Goal: Find specific page/section: Find specific page/section

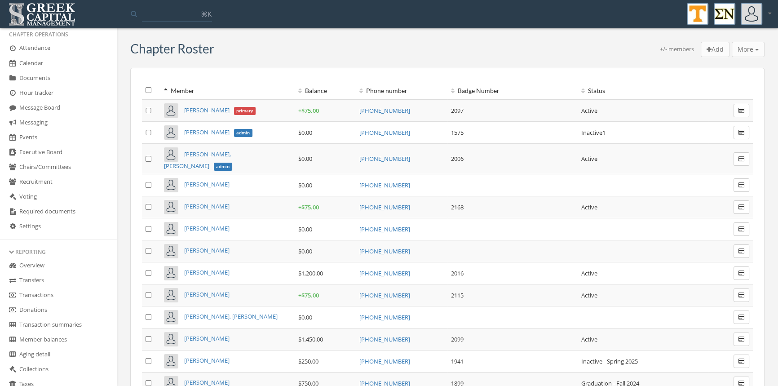
scroll to position [151, 0]
click at [56, 288] on link "Transactions" at bounding box center [58, 294] width 117 height 15
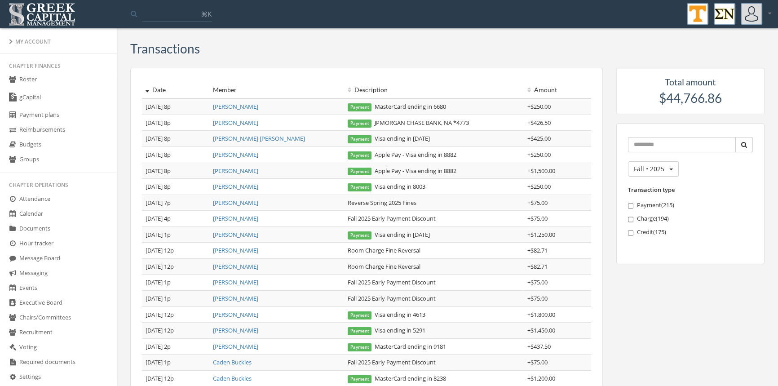
click at [35, 82] on link "Roster" at bounding box center [58, 79] width 117 height 15
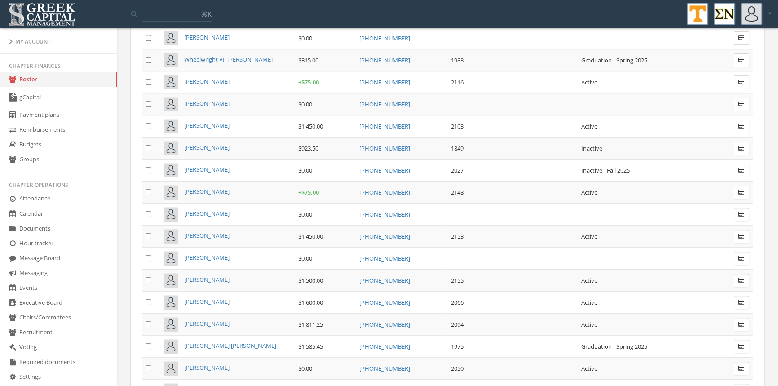
scroll to position [5433, 0]
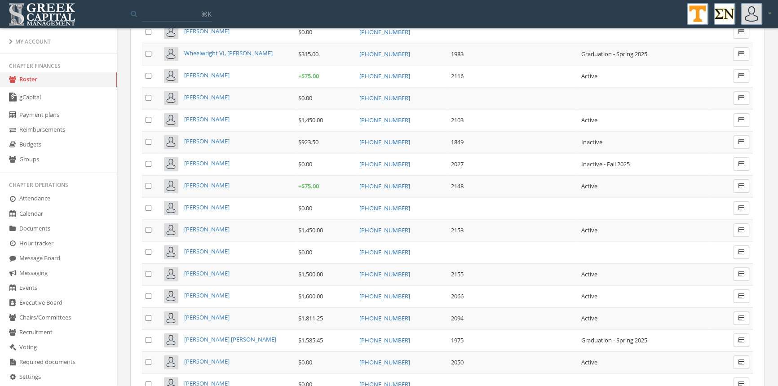
click at [223, 313] on span "[PERSON_NAME]" at bounding box center [206, 317] width 45 height 8
